Goal: Task Accomplishment & Management: Manage account settings

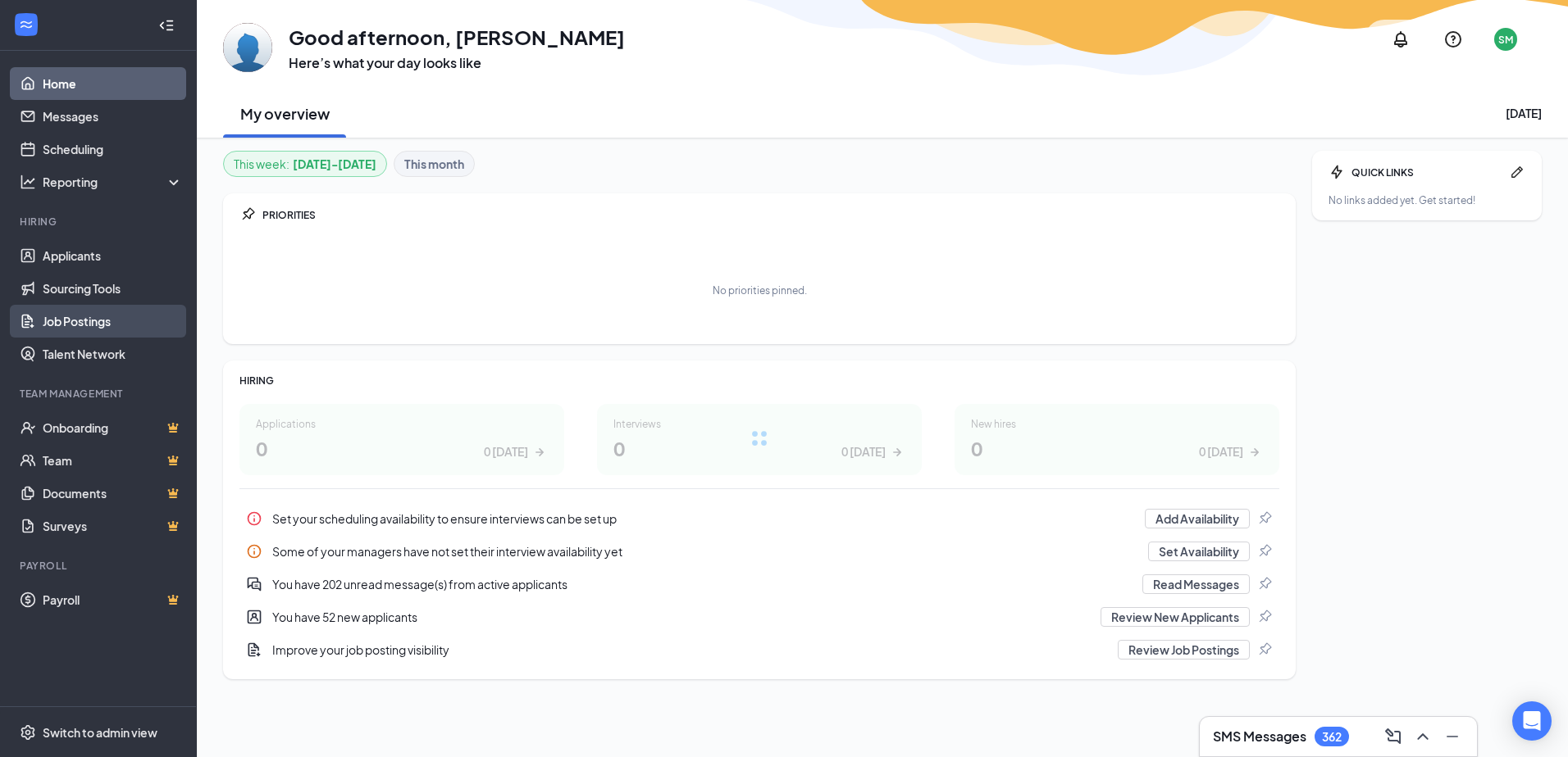
click at [129, 327] on link "Job Postings" at bounding box center [113, 321] width 140 height 33
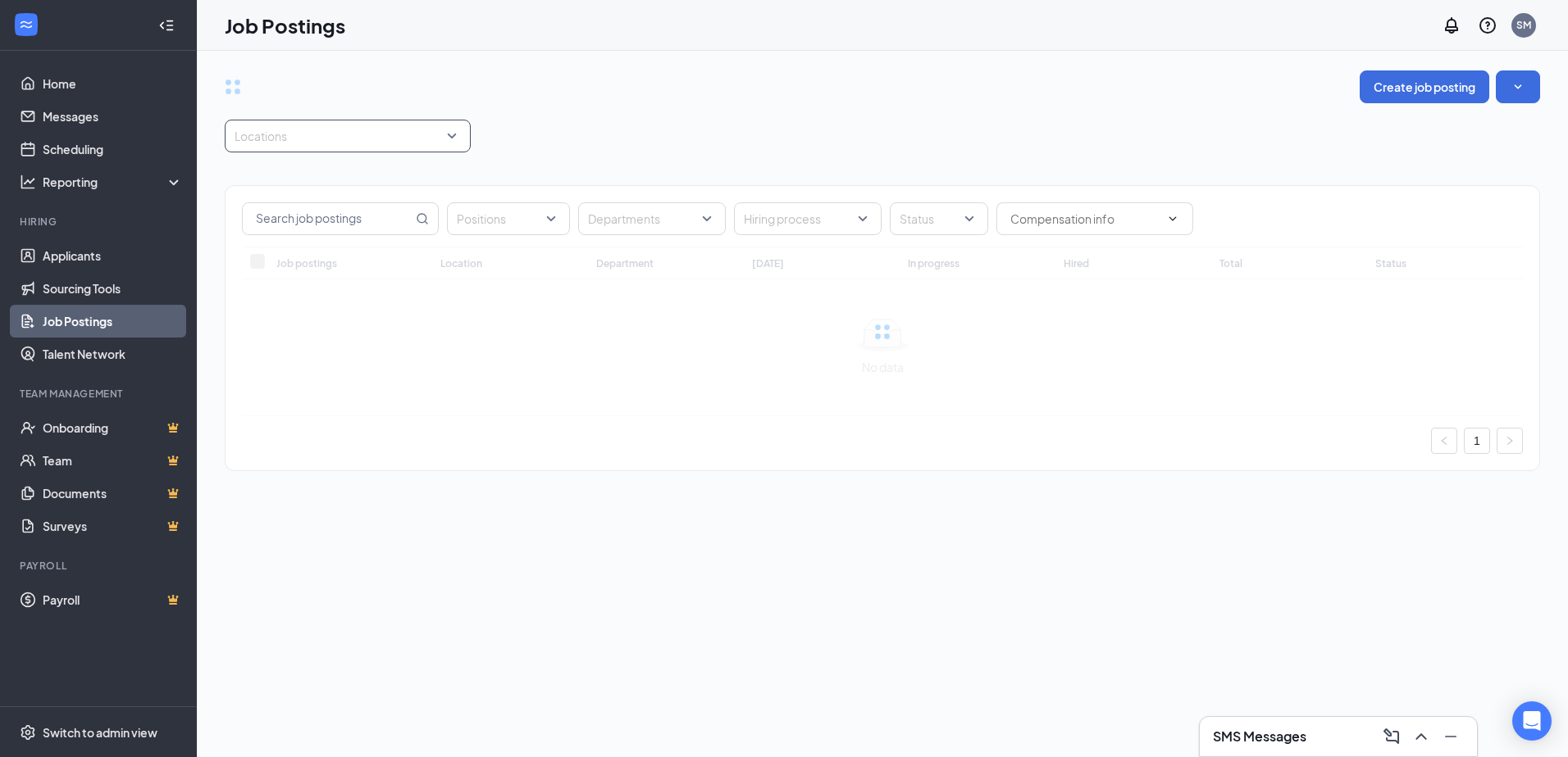
click at [397, 143] on div at bounding box center [340, 135] width 222 height 27
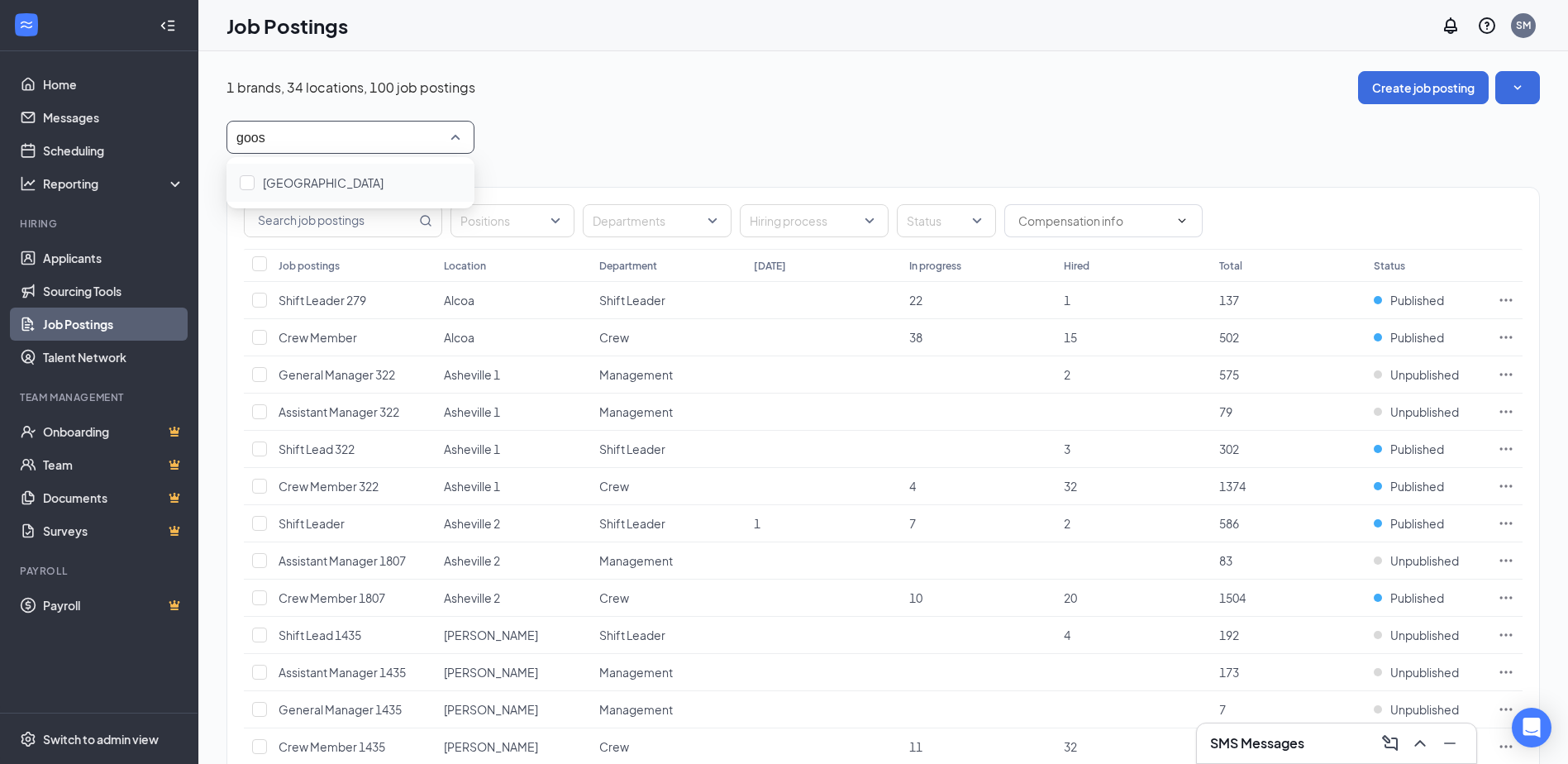
type input "goose"
click at [317, 180] on span "Goose Creek" at bounding box center [323, 183] width 121 height 15
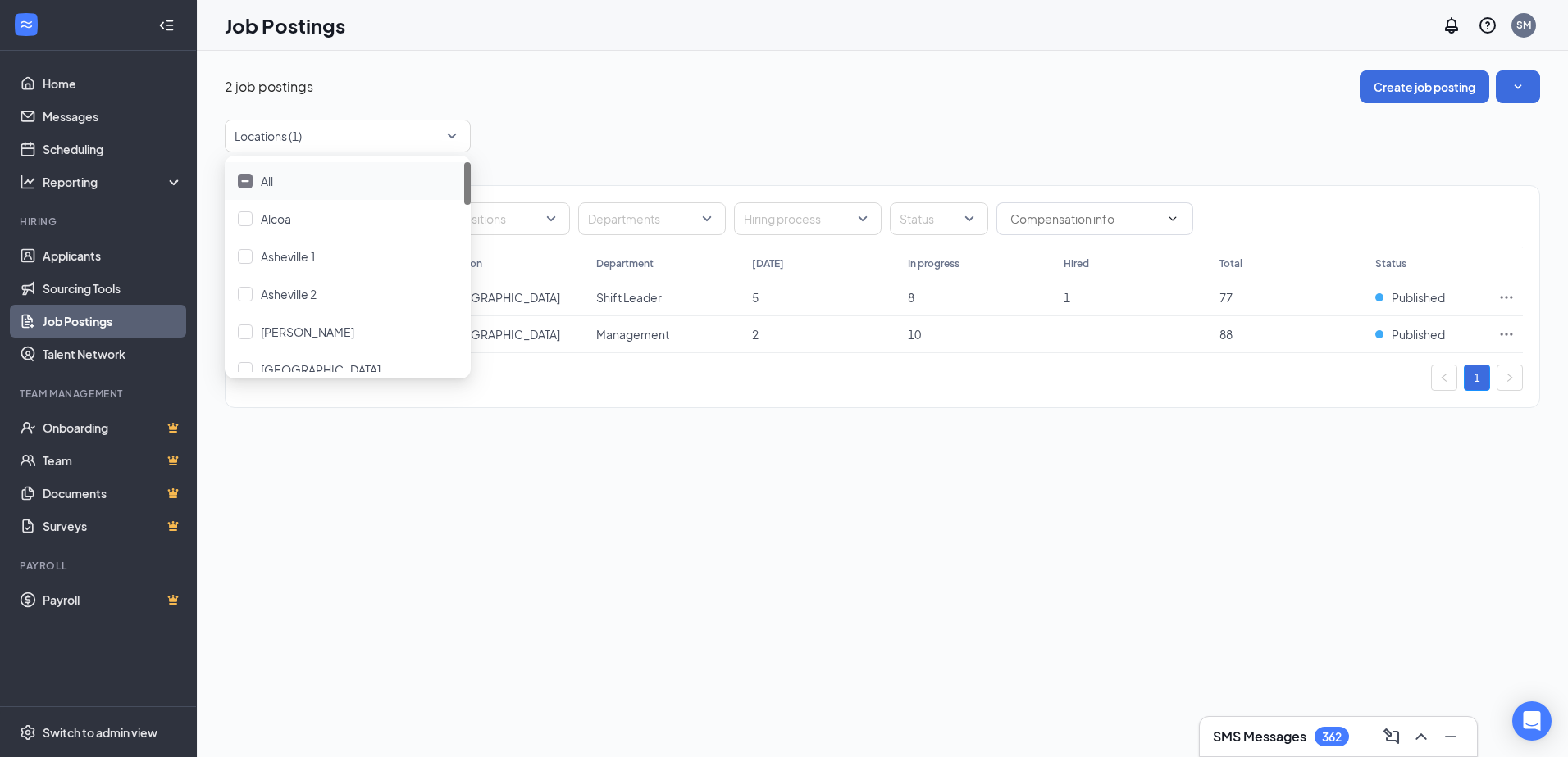
click at [786, 105] on div "2 job postings Create job posting Locations (1) Positions Departments Hiring pr…" at bounding box center [882, 247] width 1315 height 354
click at [1504, 293] on icon "Ellipses" at bounding box center [1506, 297] width 16 height 16
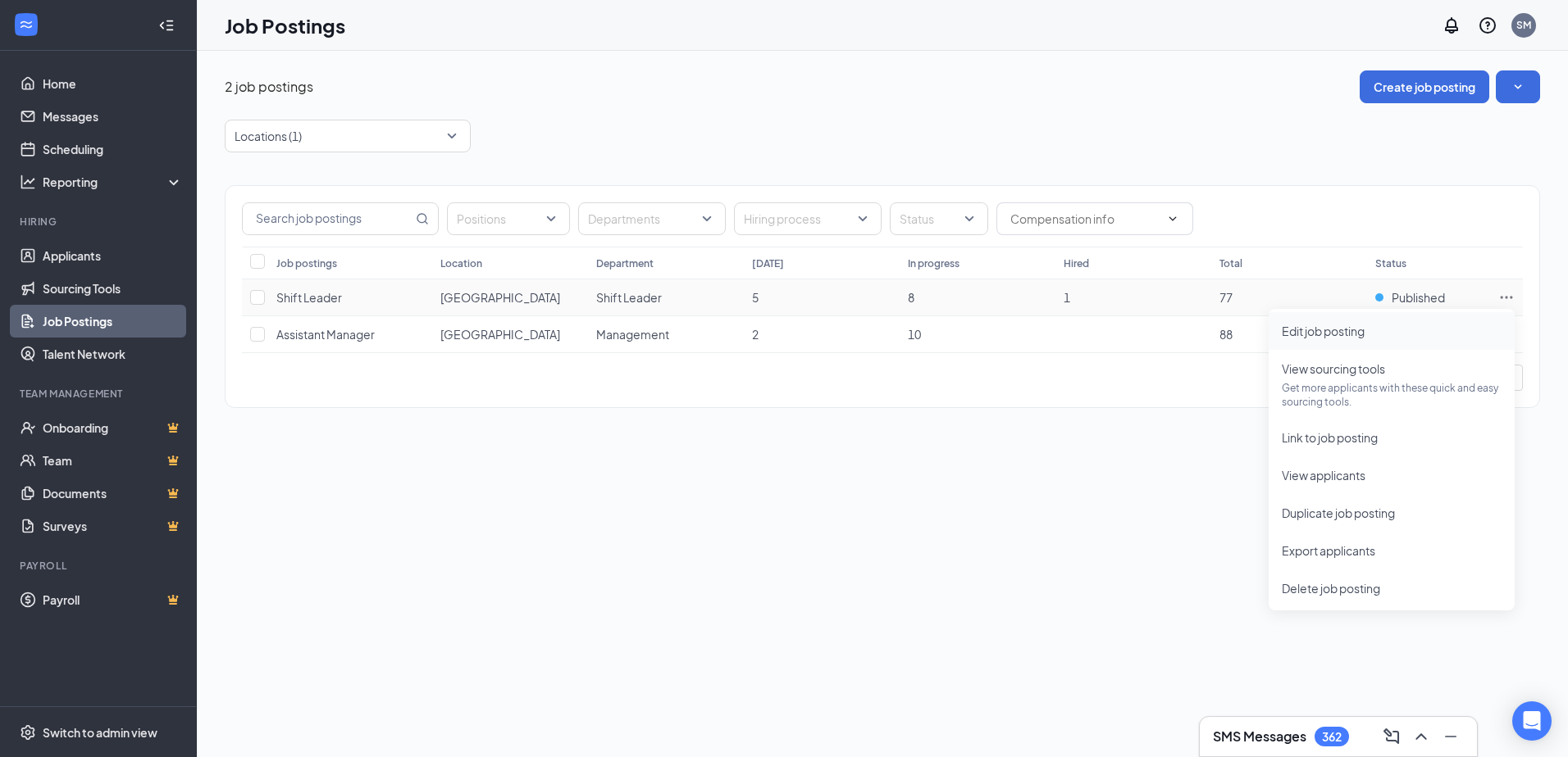
click at [1367, 332] on span "Edit job posting" at bounding box center [1391, 331] width 220 height 18
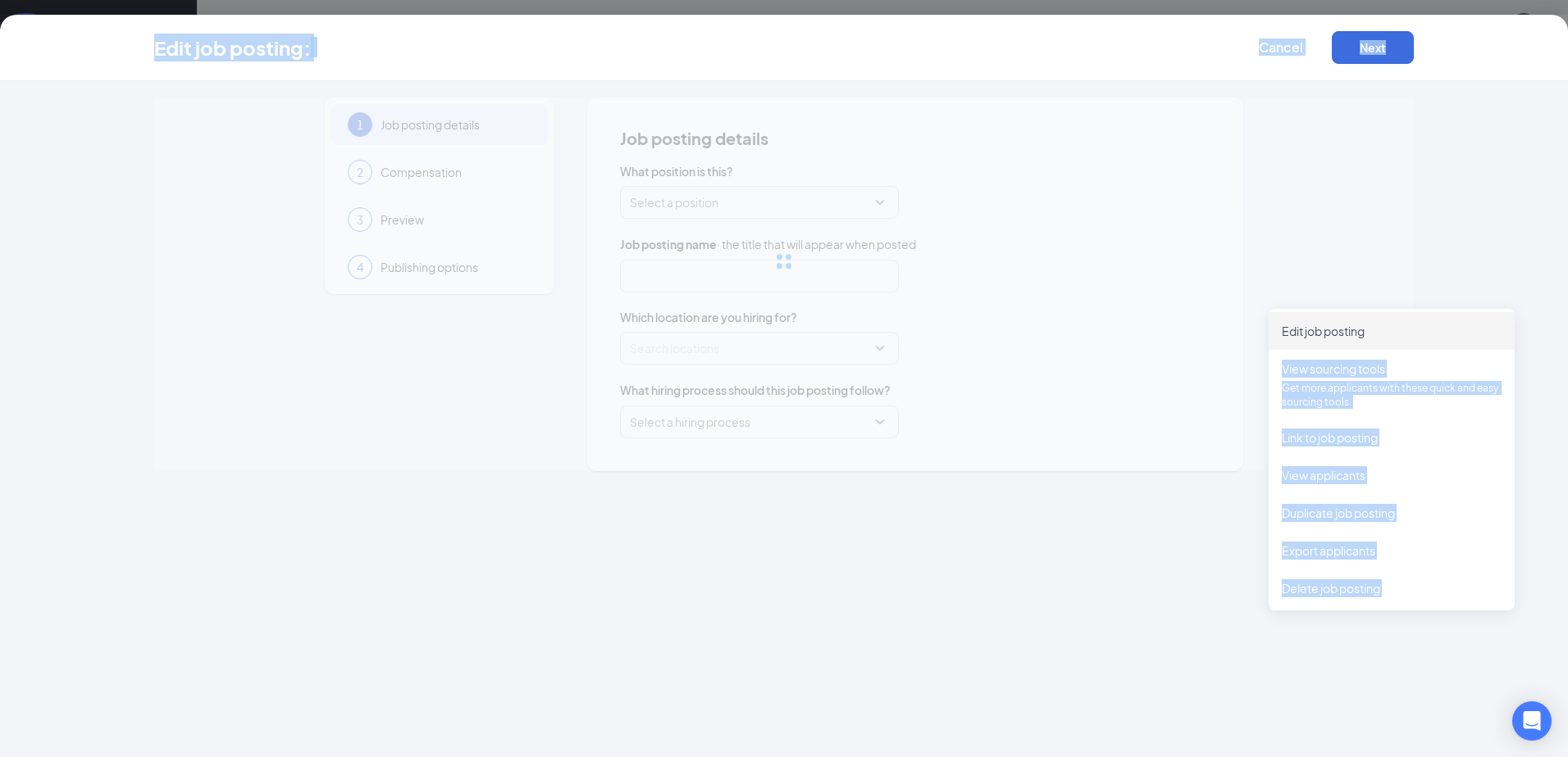
type input "Shift Leader"
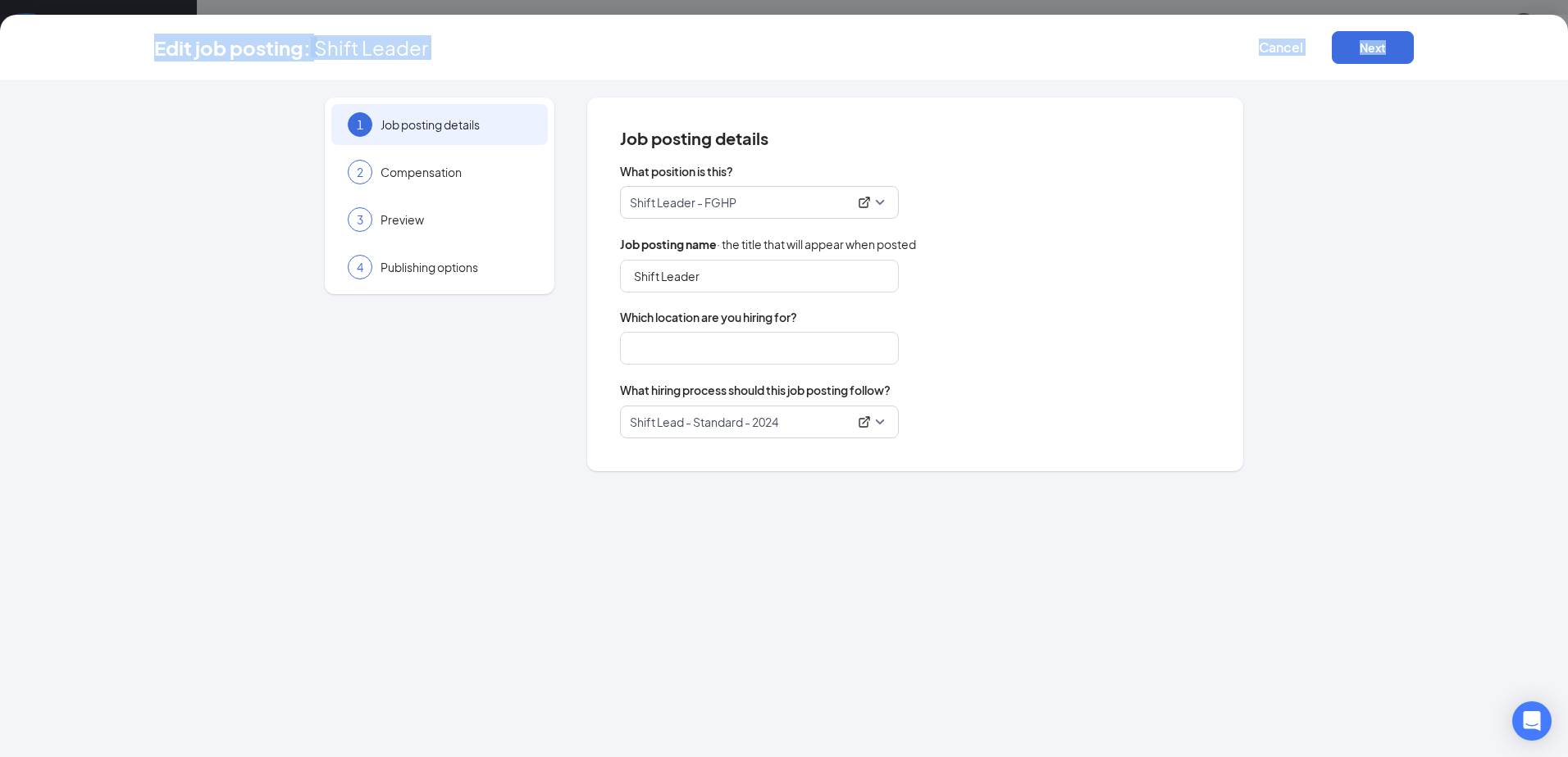
drag, startPoint x: 1367, startPoint y: 332, endPoint x: 1428, endPoint y: 397, distance: 89.1
click at [1428, 397] on body "Home Messages Scheduling Reporting Hiring Applicants Sourcing Tools Job Posting…" at bounding box center [784, 378] width 1568 height 757
type input "Goose Creek"
click at [770, 268] on input "Shift Leader" at bounding box center [759, 276] width 278 height 33
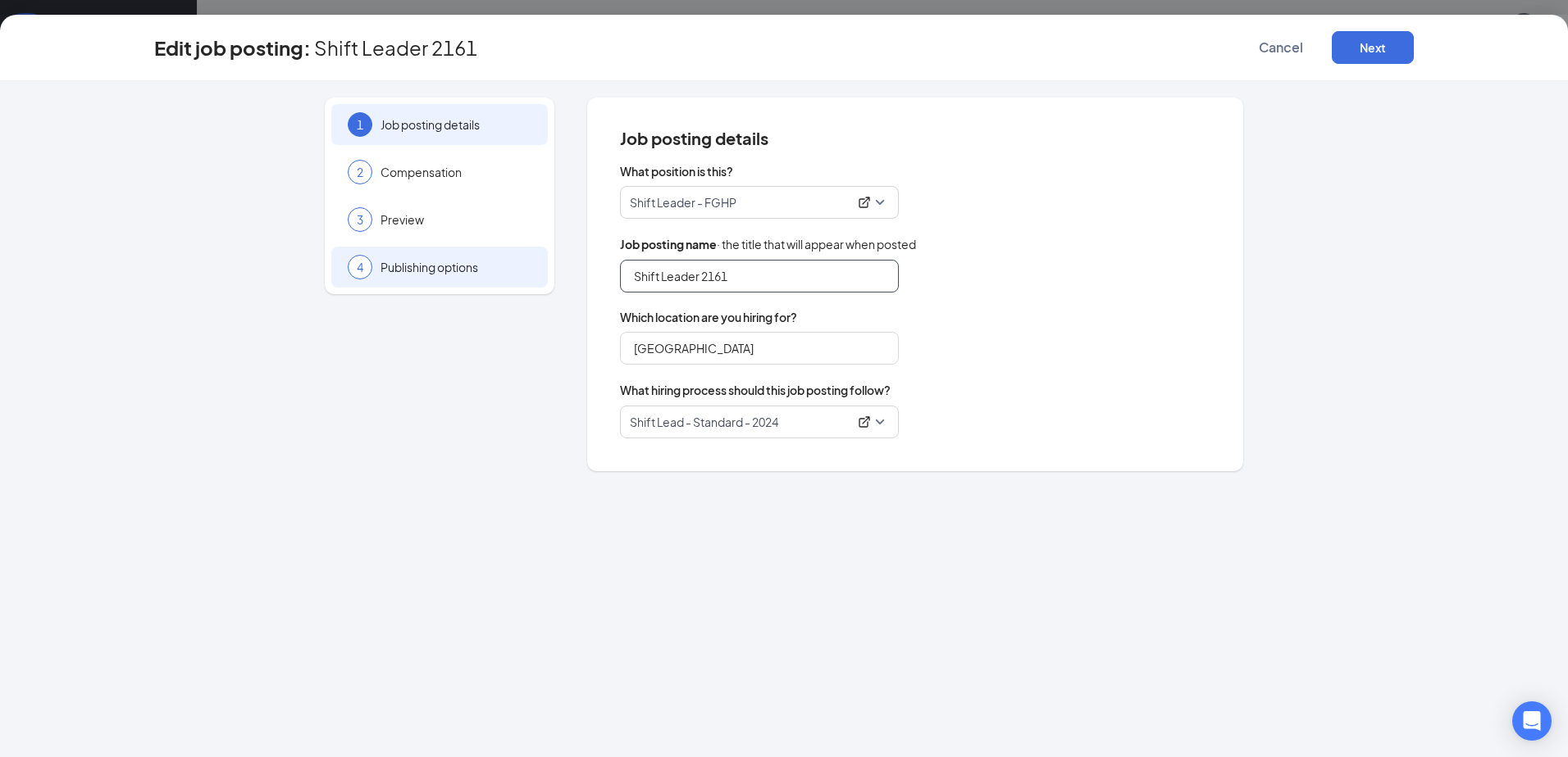
type input "Shift Leader 2161"
click at [403, 265] on span "Publishing options" at bounding box center [455, 267] width 151 height 16
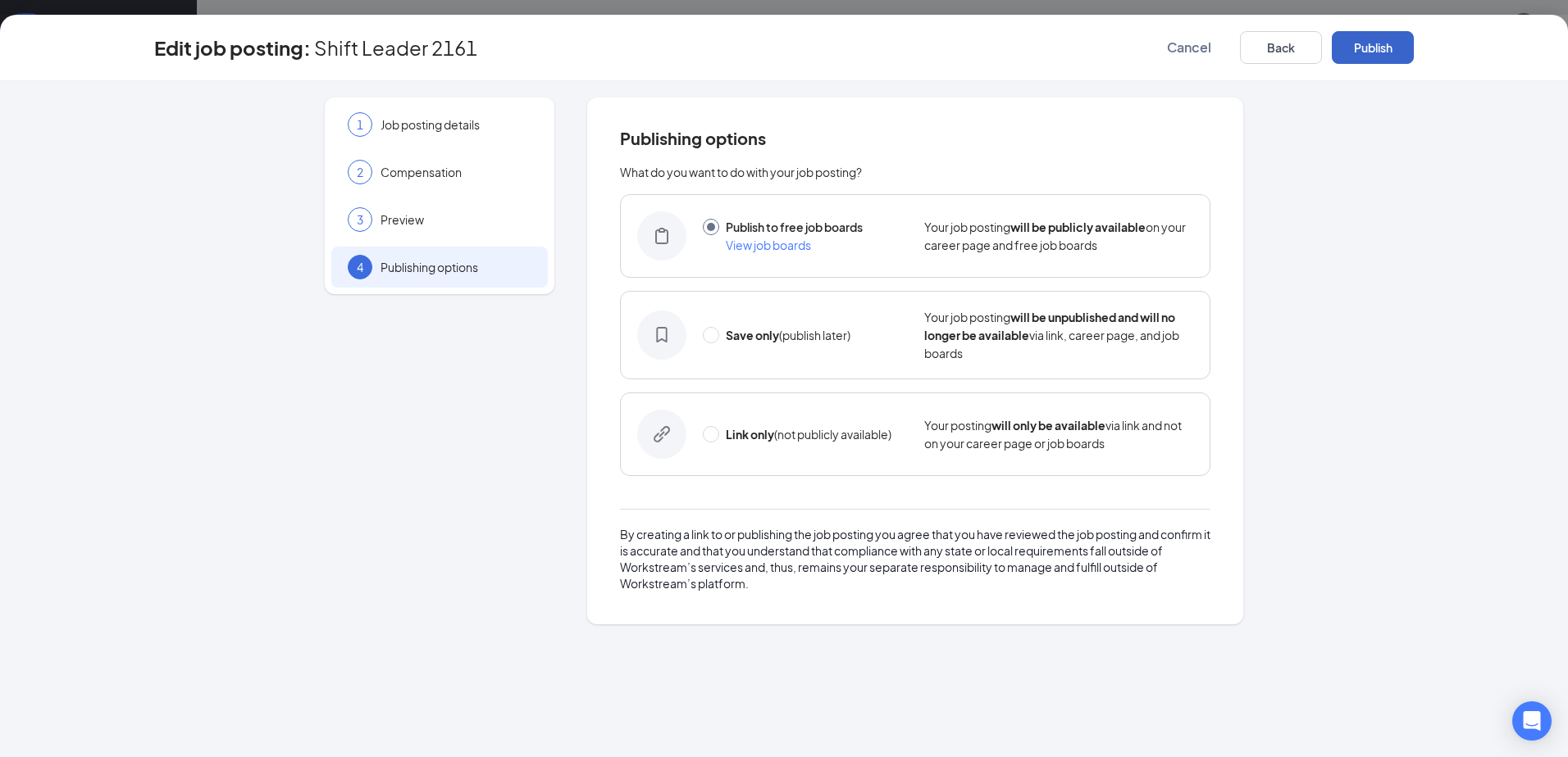
click at [1385, 34] on button "Publish" at bounding box center [1373, 48] width 82 height 33
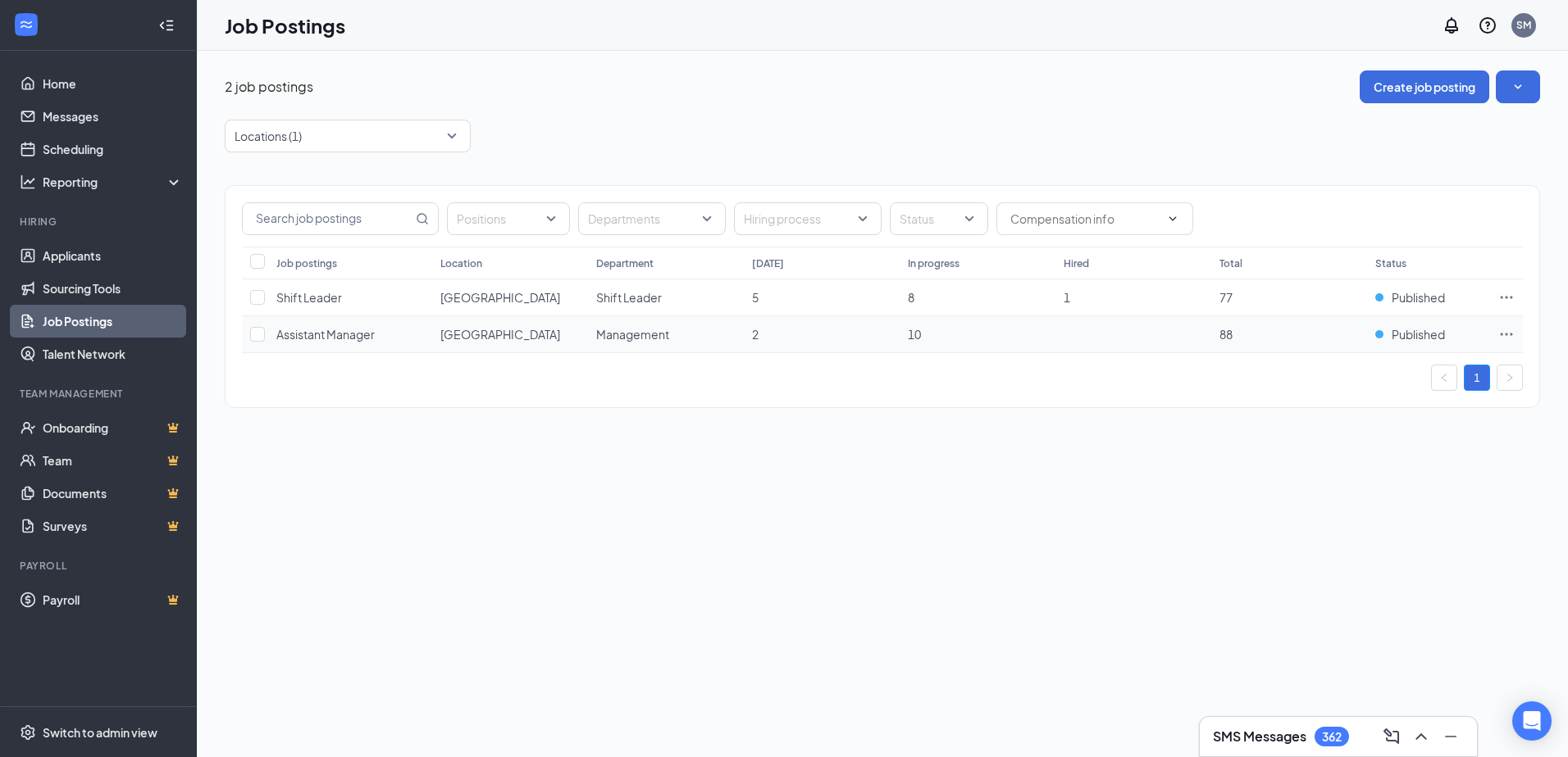
click at [1510, 332] on icon "Ellipses" at bounding box center [1506, 334] width 16 height 16
click at [1436, 362] on span "Edit job posting" at bounding box center [1391, 368] width 220 height 18
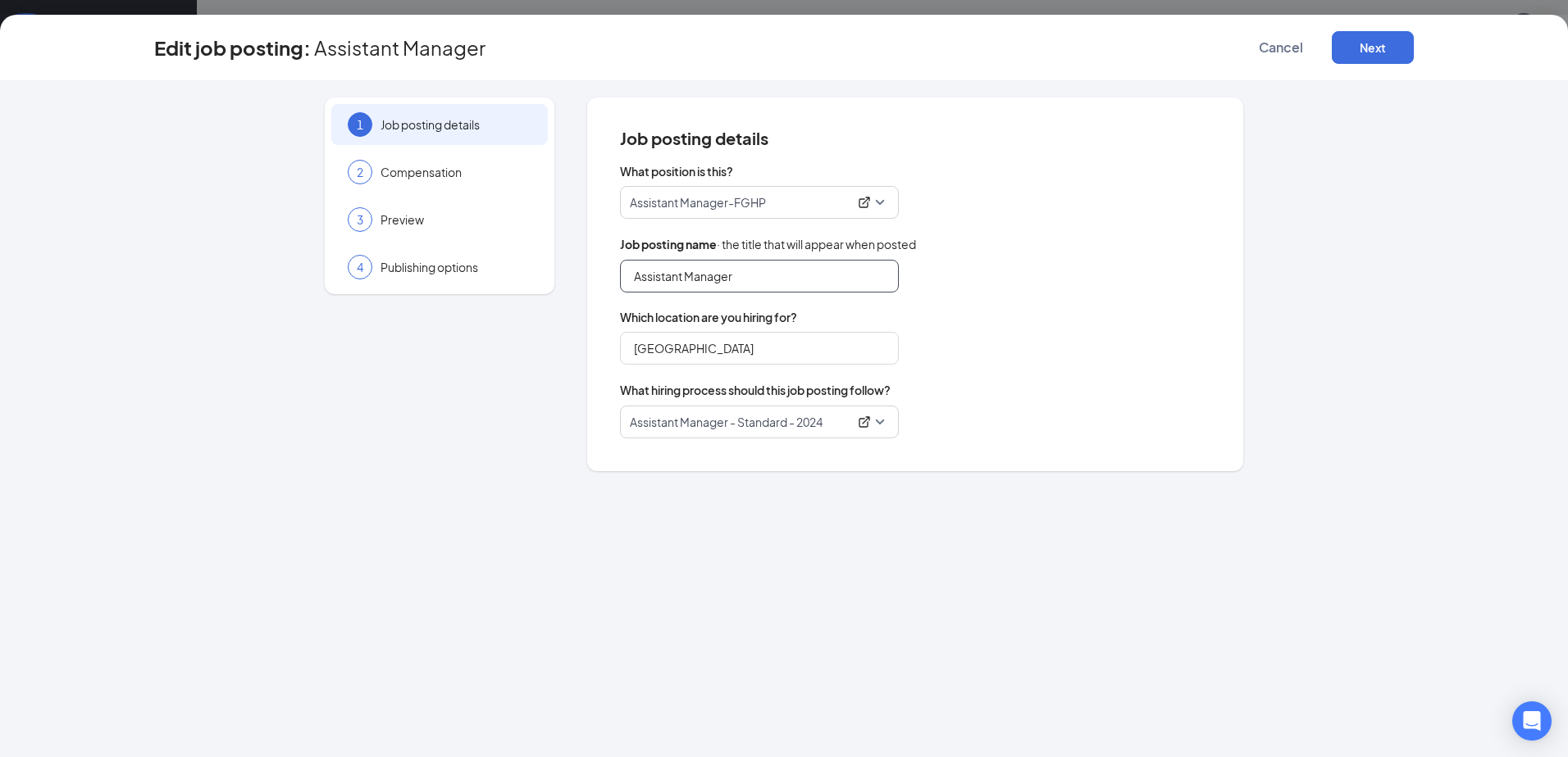
click at [818, 277] on input "Assistant Manager" at bounding box center [759, 276] width 278 height 33
type input "Assistant Manager 2161"
click at [353, 261] on div "4" at bounding box center [360, 266] width 25 height 25
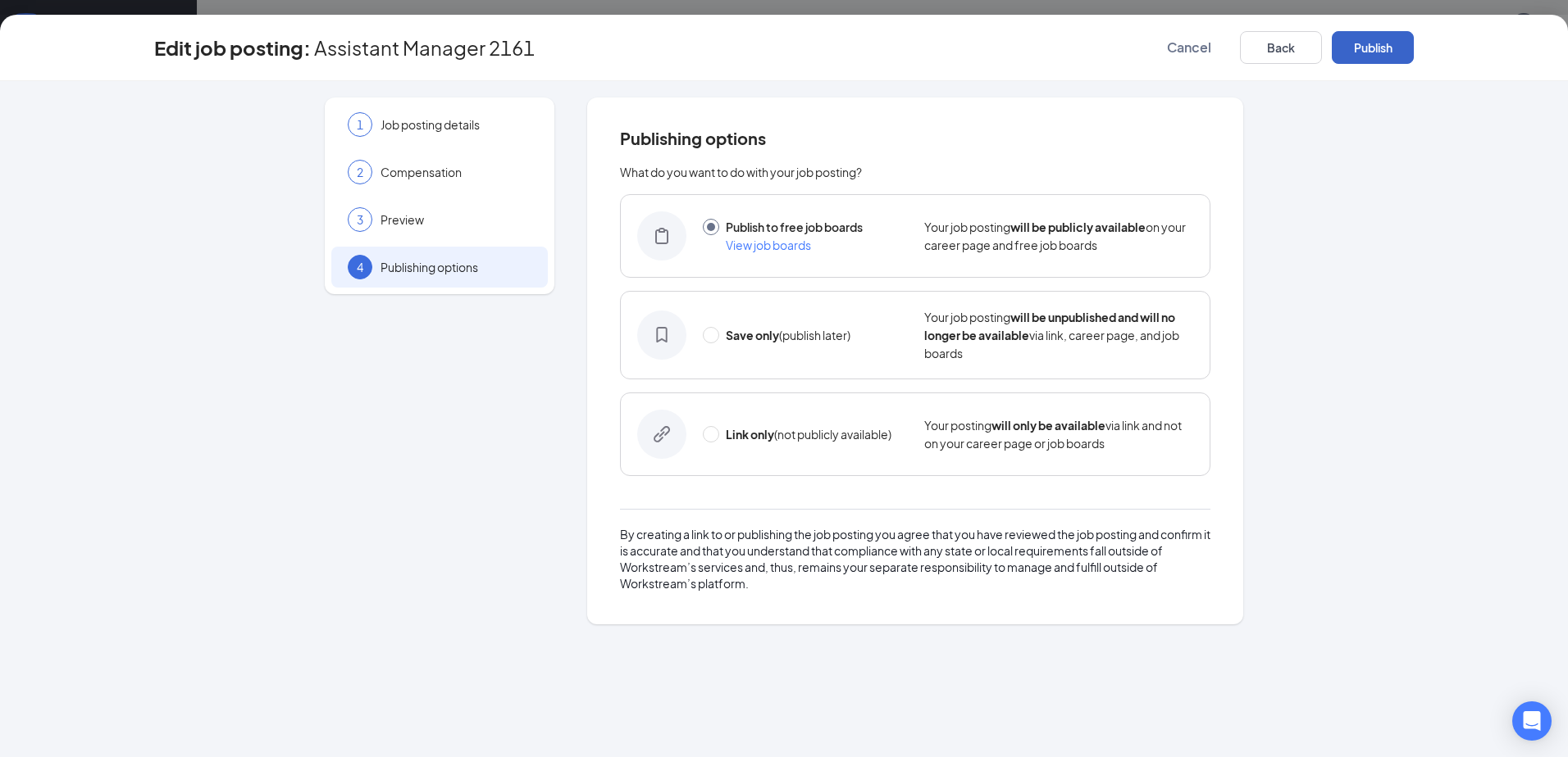
click at [1381, 51] on button "Publish" at bounding box center [1373, 48] width 82 height 33
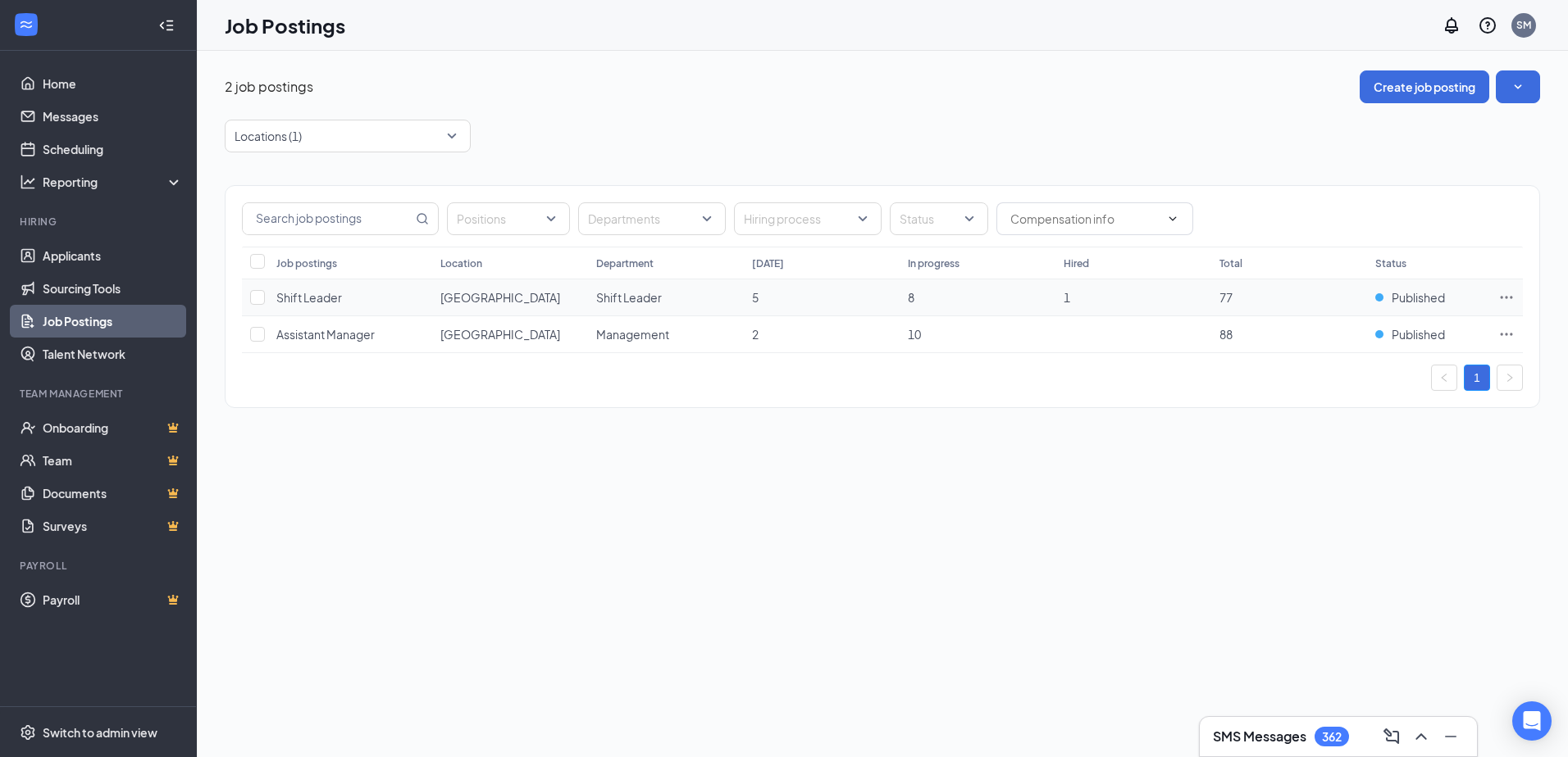
click at [1503, 293] on icon "Ellipses" at bounding box center [1506, 297] width 16 height 16
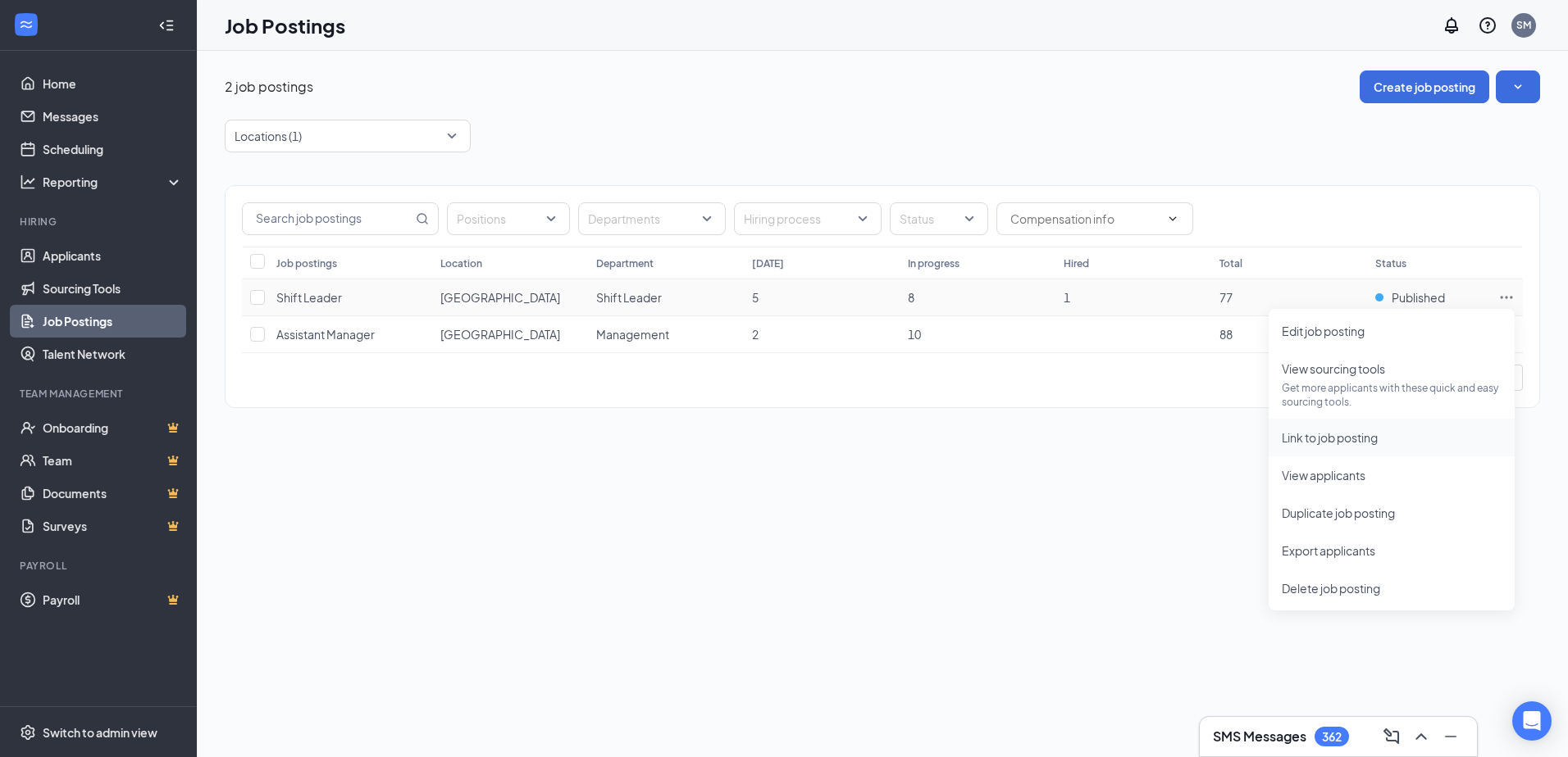
click at [1394, 442] on span "Link to job posting" at bounding box center [1391, 438] width 220 height 18
